Goal: Navigation & Orientation: Understand site structure

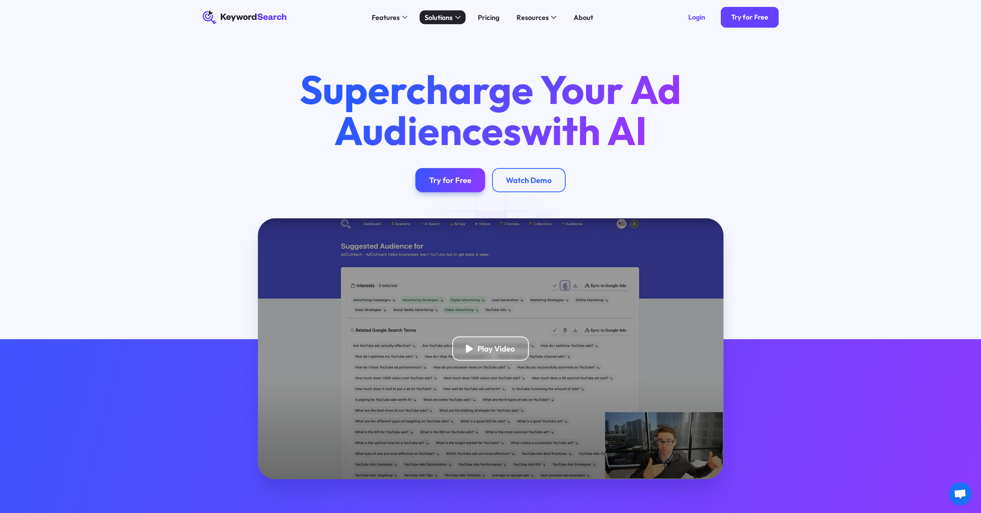
click at [452, 16] on div "Solutions" at bounding box center [439, 17] width 28 height 10
click at [401, 18] on div "Features" at bounding box center [390, 17] width 46 height 14
click at [450, 16] on div "Solutions" at bounding box center [439, 17] width 28 height 10
click at [700, 17] on div "Login" at bounding box center [696, 17] width 17 height 9
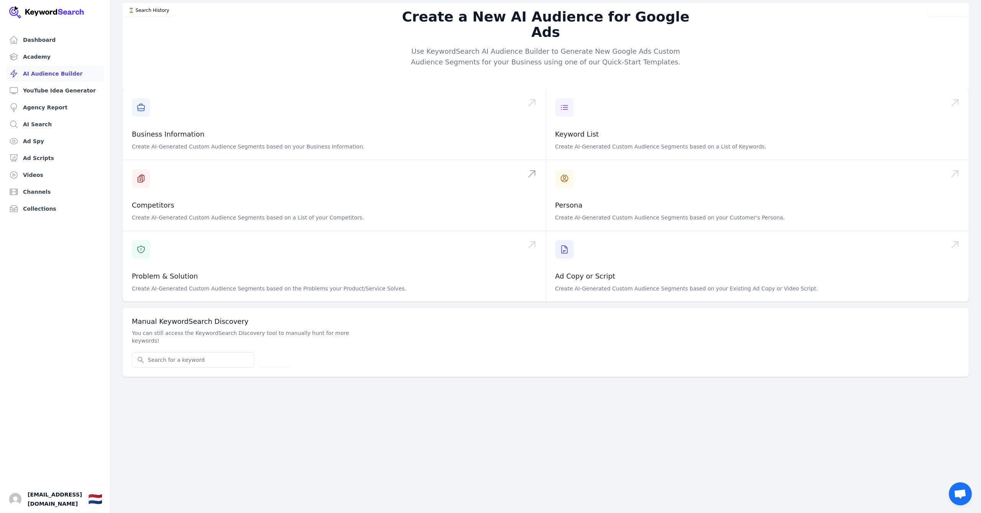
click at [189, 191] on span at bounding box center [334, 195] width 423 height 71
click at [587, 182] on span at bounding box center [757, 195] width 423 height 71
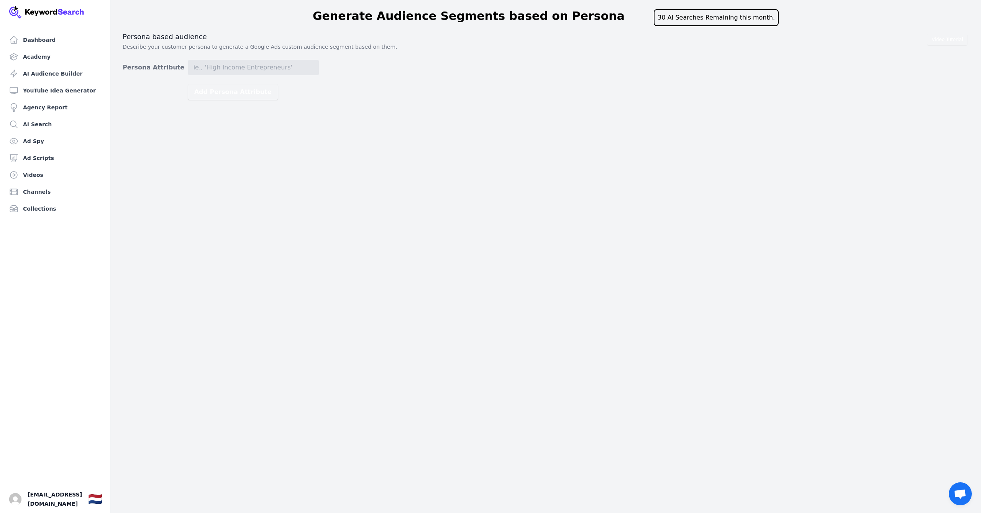
click at [265, 57] on div "Video Tutorial Persona based audience Describe your customer persona to generat…" at bounding box center [546, 65] width 846 height 67
click at [260, 64] on input "Persona Attribute" at bounding box center [253, 67] width 131 height 15
click at [36, 128] on link "AI Search" at bounding box center [55, 124] width 98 height 15
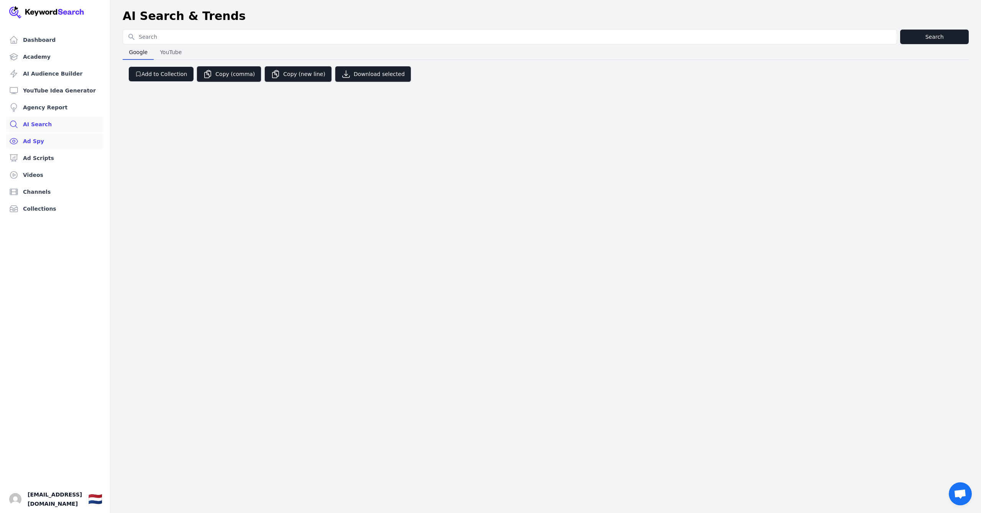
click at [29, 145] on link "Ad Spy" at bounding box center [55, 140] width 98 height 15
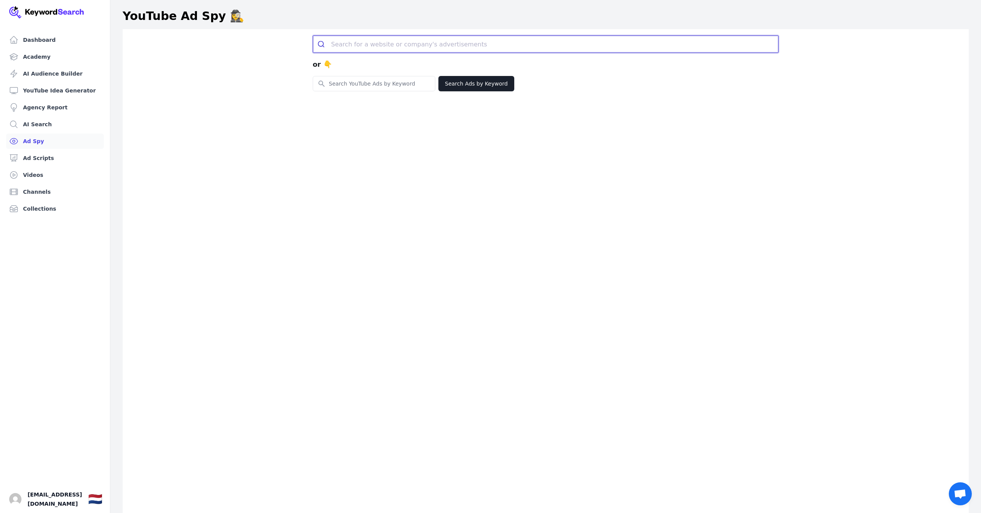
click at [456, 44] on input "search" at bounding box center [554, 44] width 447 height 17
paste input "https://www.eventim.nl"
type input "https://www.eventim.nl"
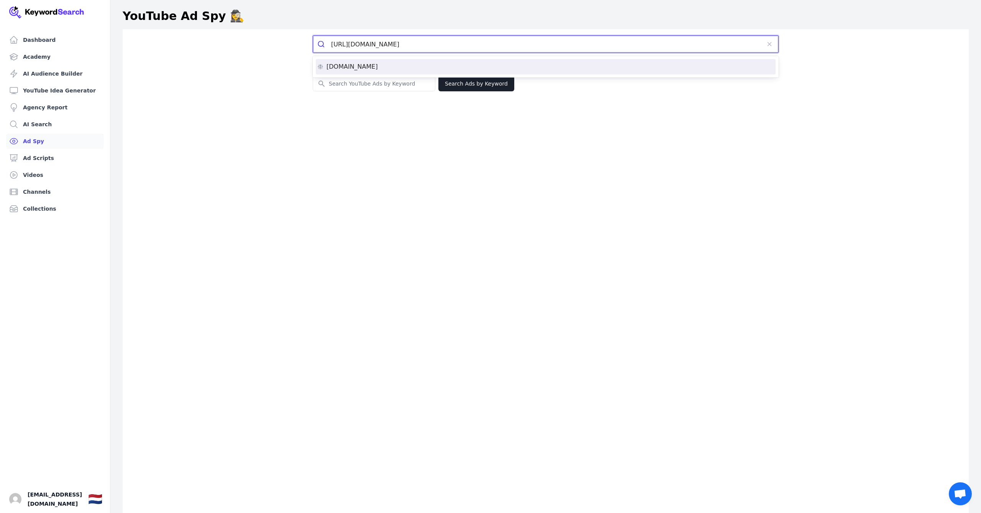
click at [358, 68] on div "eventim.nl" at bounding box center [545, 67] width 457 height 6
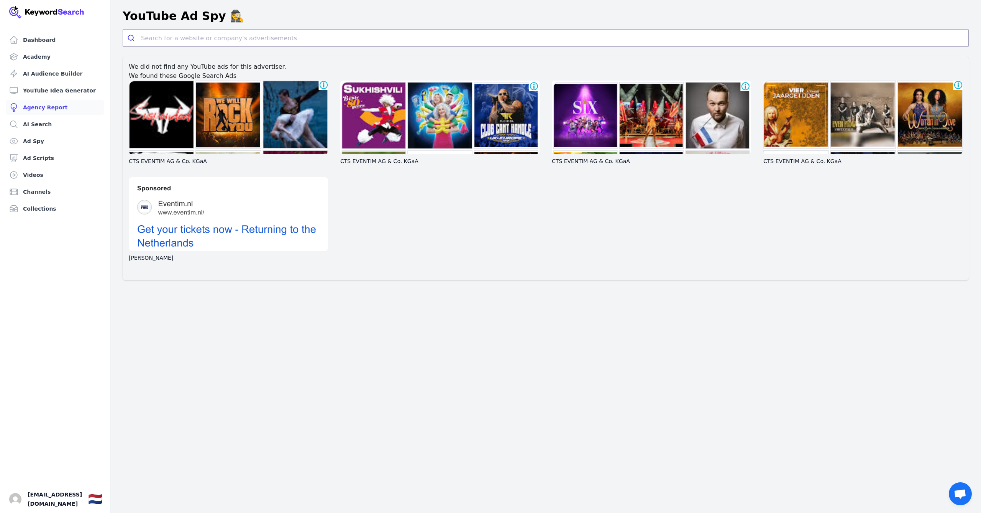
click at [72, 110] on link "Agency Report" at bounding box center [55, 107] width 98 height 15
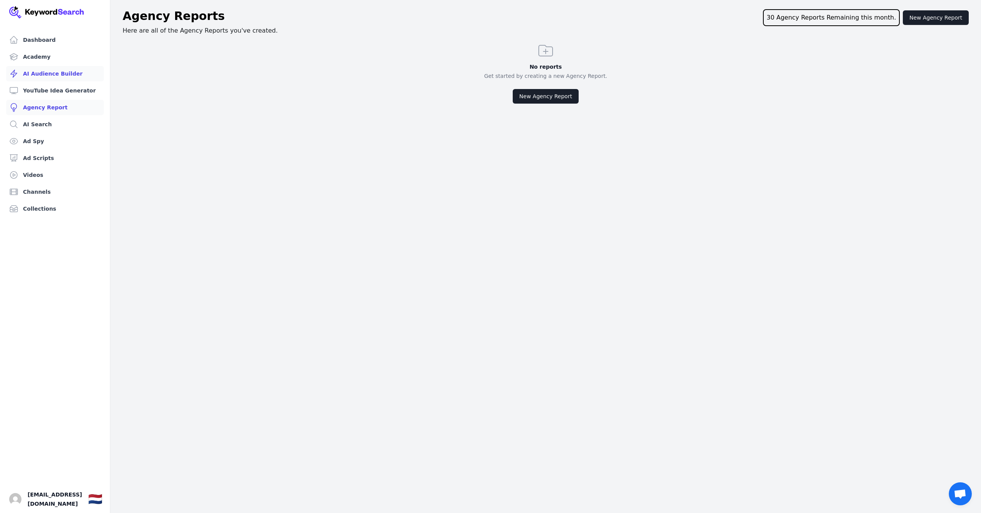
click at [69, 78] on link "AI Audience Builder" at bounding box center [55, 73] width 98 height 15
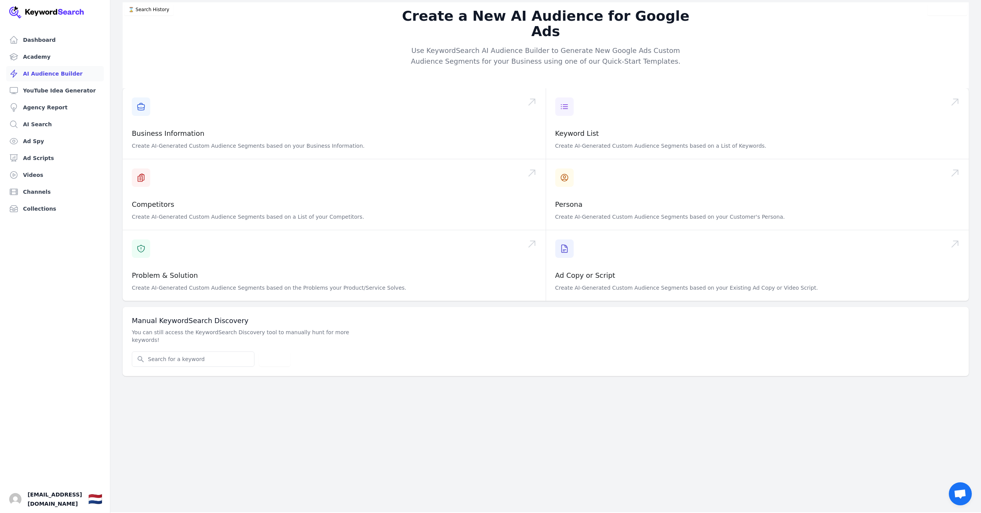
scroll to position [0, 0]
click at [68, 35] on link "Dashboard" at bounding box center [55, 39] width 98 height 15
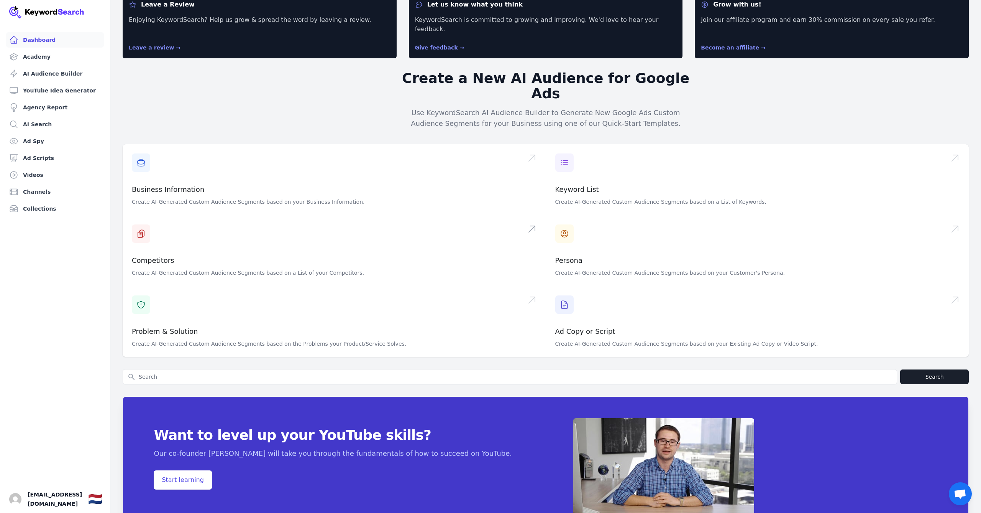
scroll to position [35, 0]
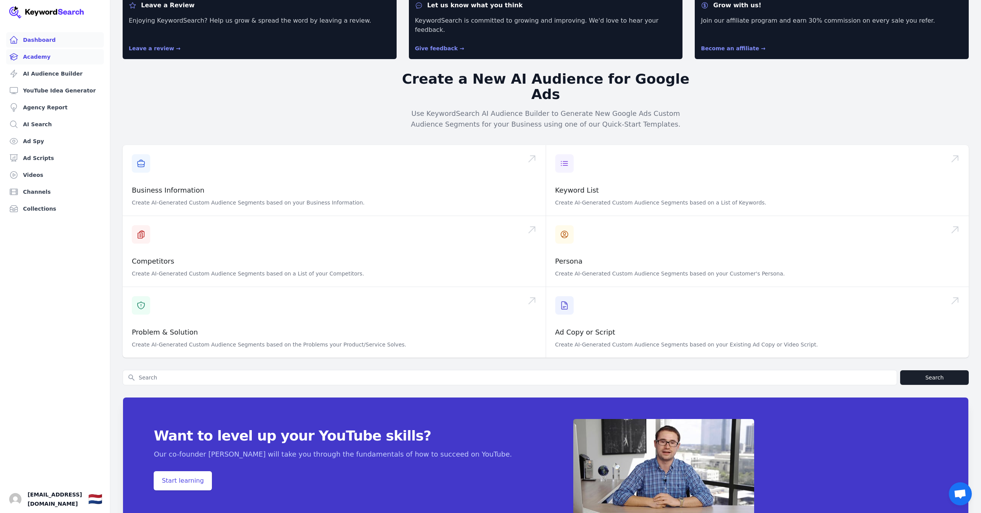
click at [45, 52] on link "Academy" at bounding box center [55, 56] width 98 height 15
